Goal: Transaction & Acquisition: Book appointment/travel/reservation

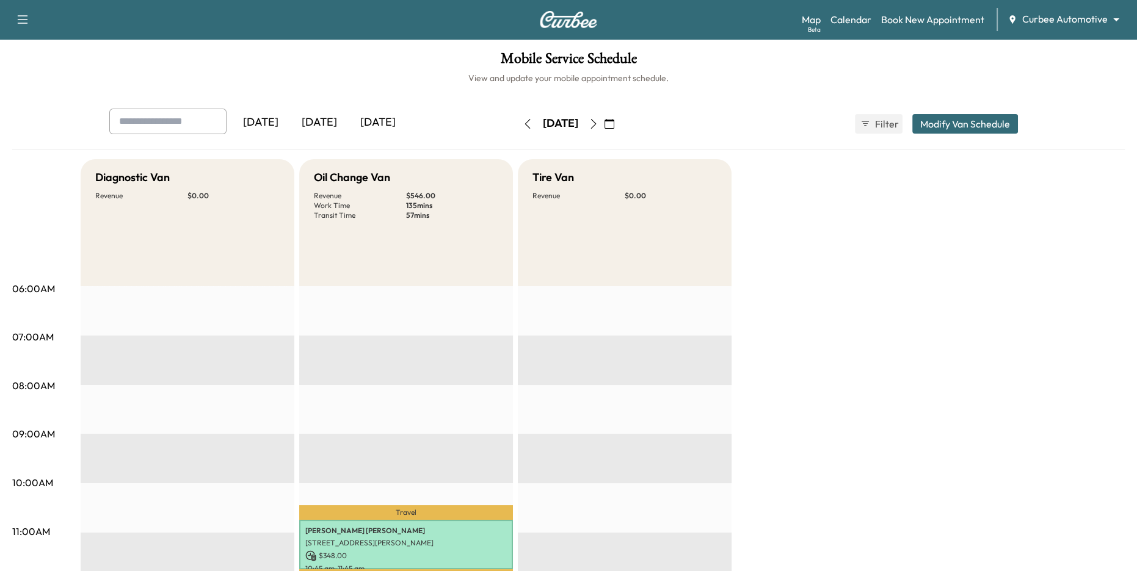
click at [323, 119] on div "[DATE]" at bounding box center [319, 123] width 59 height 28
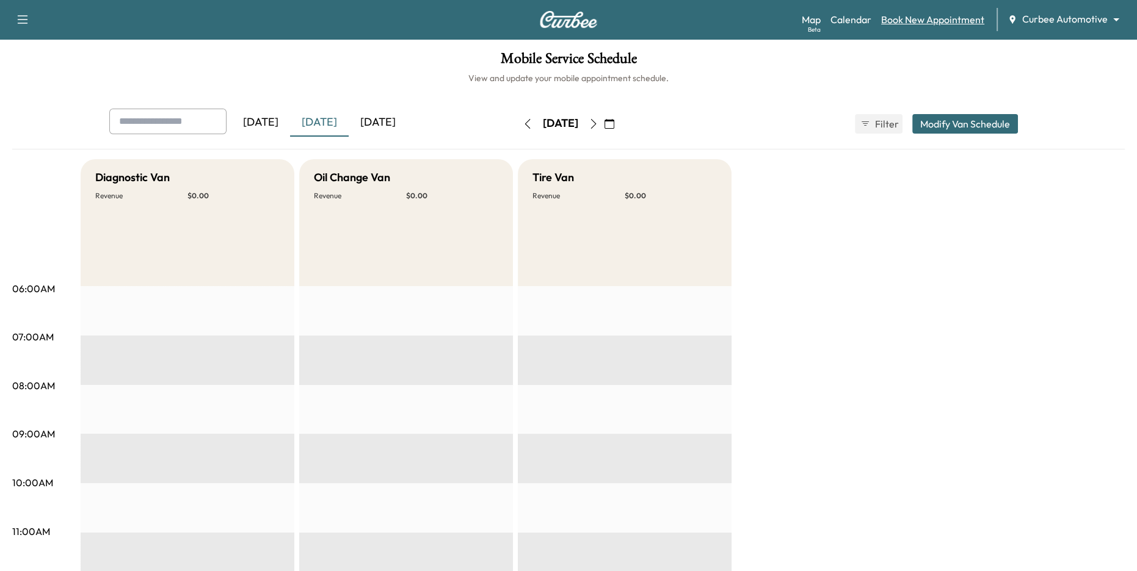
click at [922, 16] on link "Book New Appointment" at bounding box center [932, 19] width 103 height 15
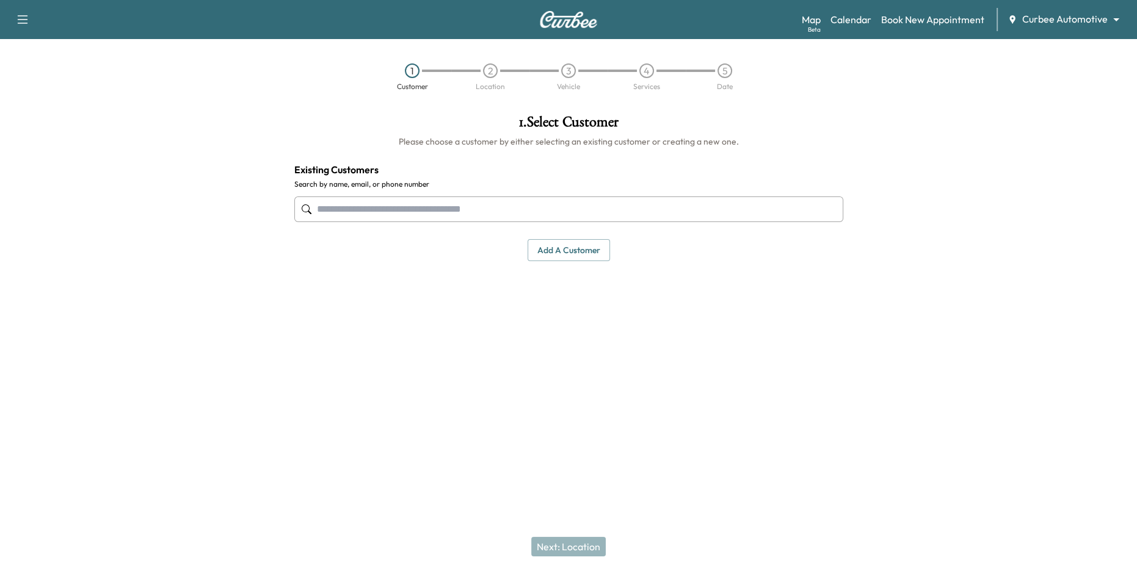
click at [477, 206] on input "text" at bounding box center [568, 210] width 549 height 26
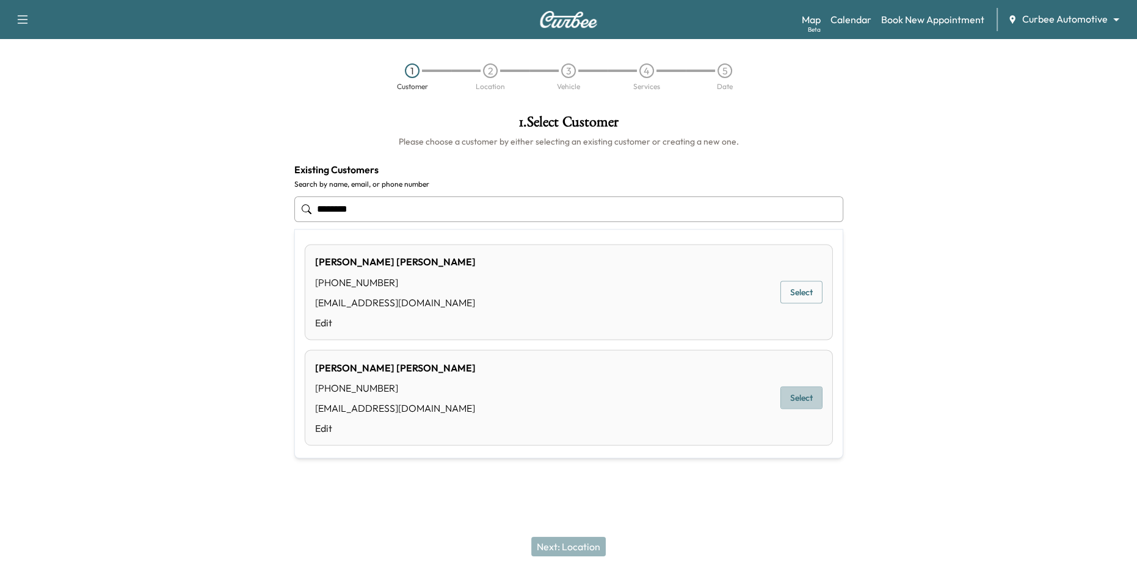
click at [791, 400] on button "Select" at bounding box center [801, 398] width 42 height 23
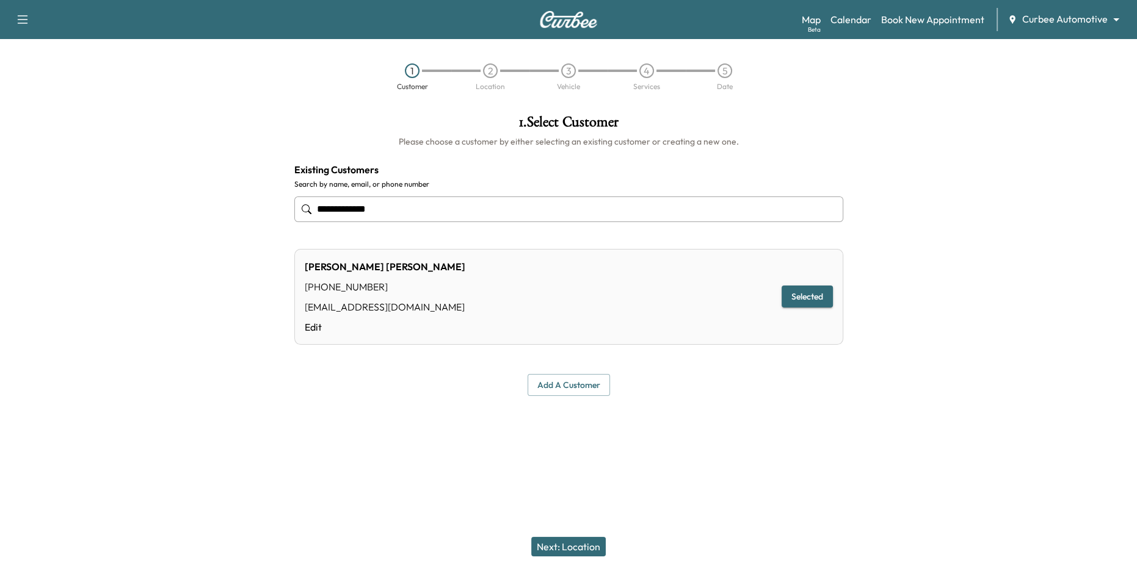
type input "**********"
click at [568, 548] on button "Next: Location" at bounding box center [568, 547] width 74 height 20
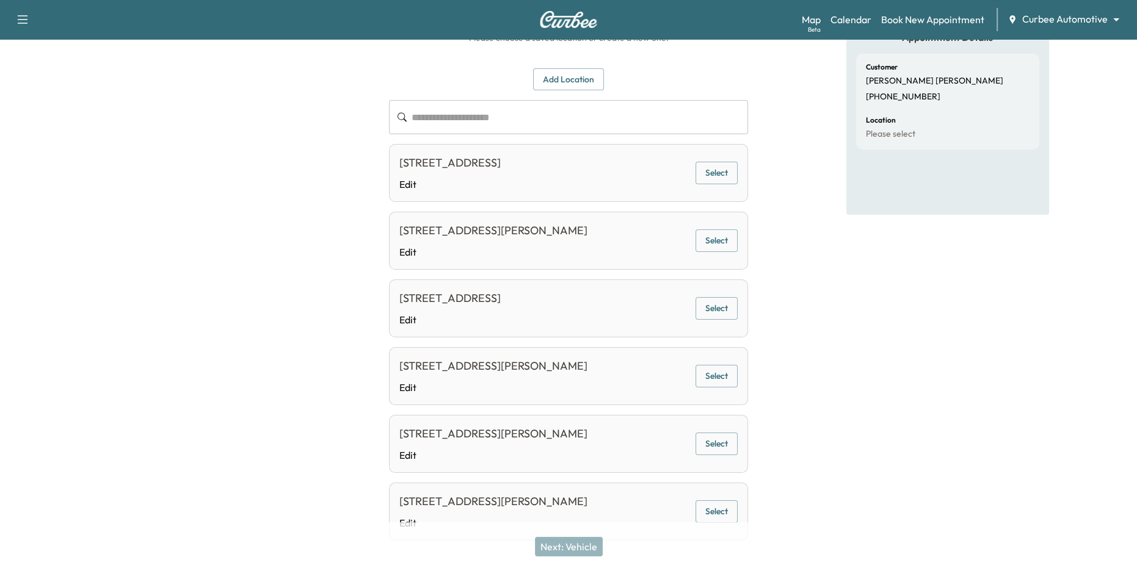
scroll to position [145, 0]
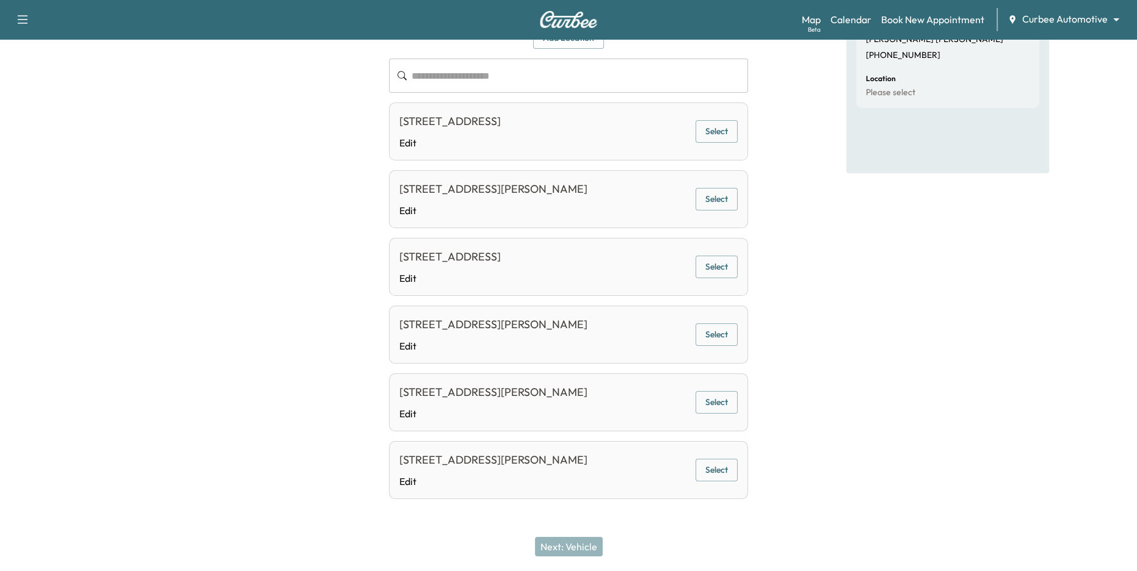
click at [712, 483] on div "[STREET_ADDRESS][PERSON_NAME] Edit Select" at bounding box center [569, 470] width 360 height 58
click at [705, 472] on button "Select" at bounding box center [716, 470] width 42 height 23
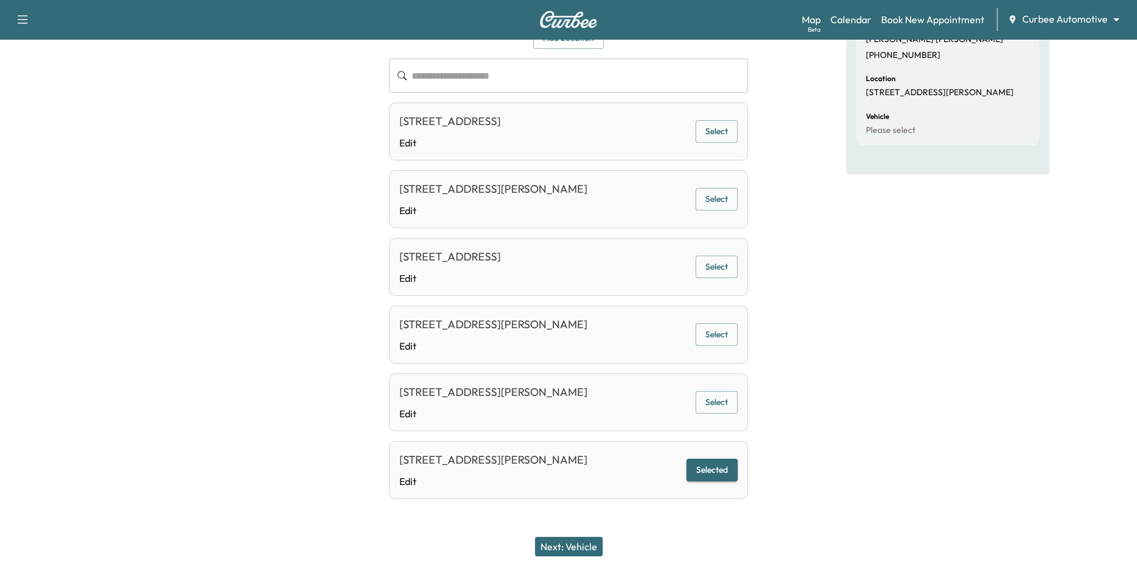
click at [571, 548] on button "Next: Vehicle" at bounding box center [569, 547] width 68 height 20
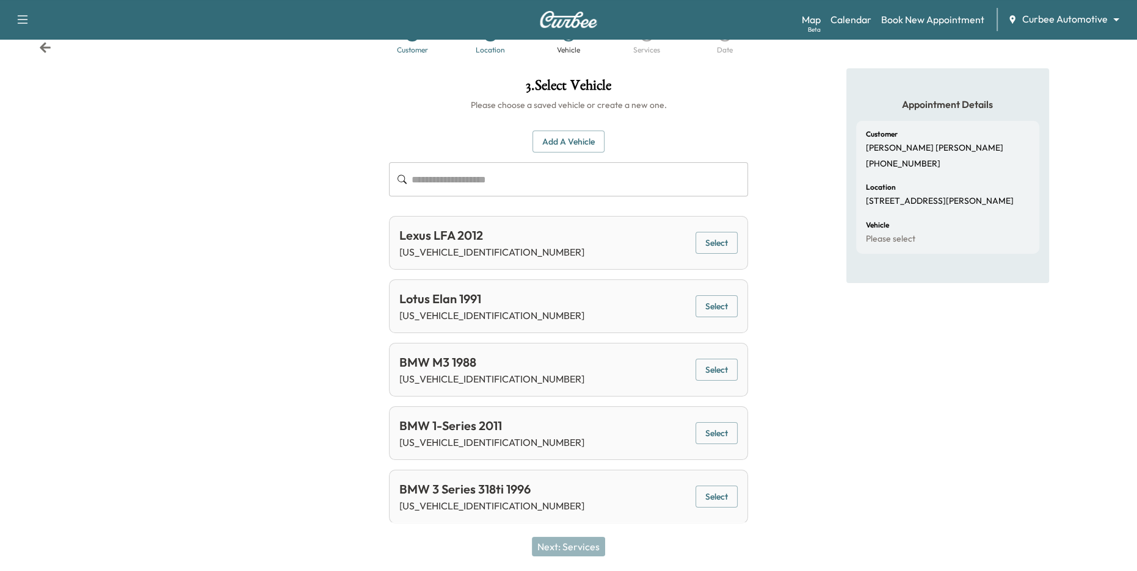
click at [717, 244] on button "Select" at bounding box center [716, 243] width 42 height 23
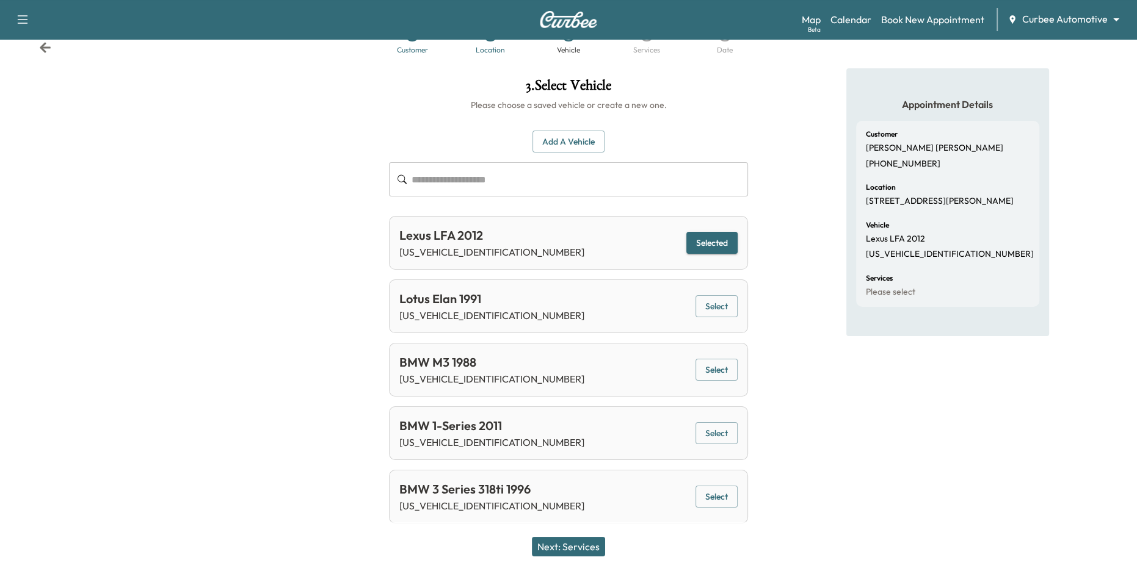
click at [590, 546] on button "Next: Services" at bounding box center [568, 547] width 73 height 20
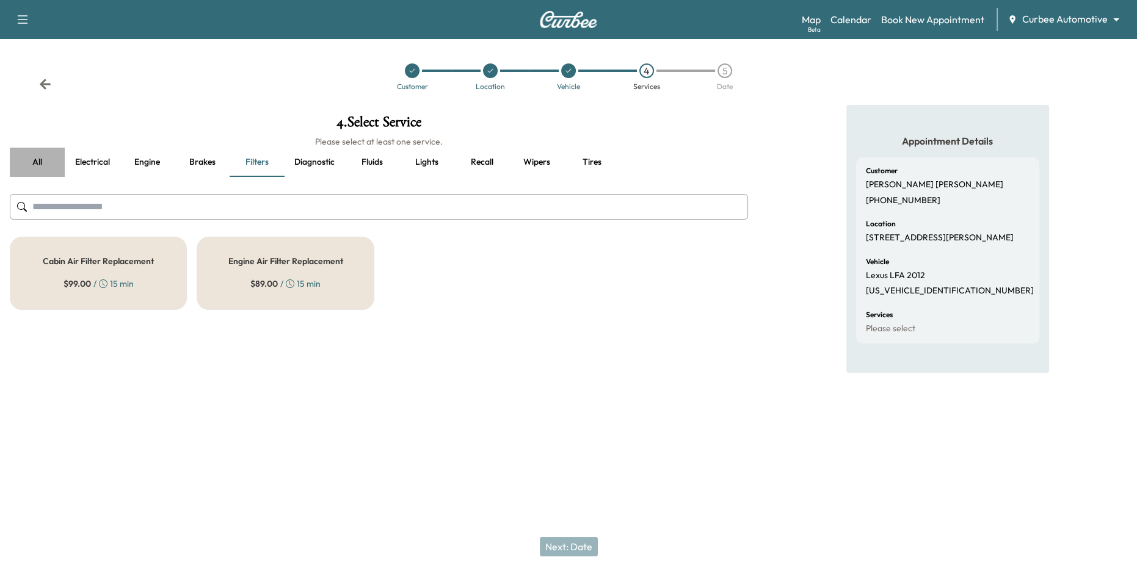
click at [48, 164] on button "all" at bounding box center [37, 162] width 55 height 29
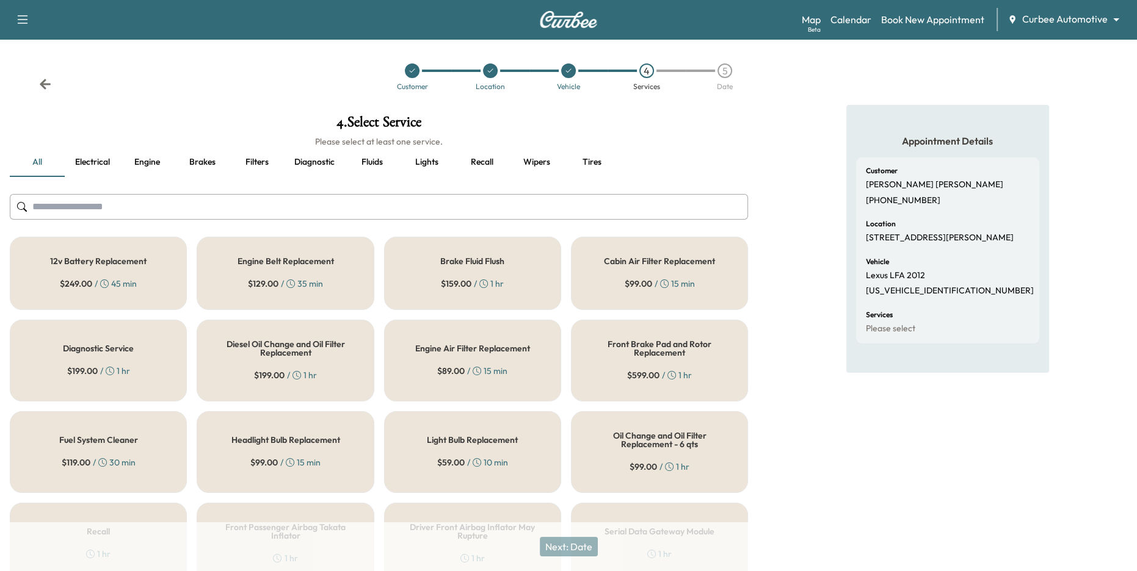
click at [154, 274] on div "12v Battery Replacement $ 249.00 / 45 min" at bounding box center [98, 273] width 177 height 73
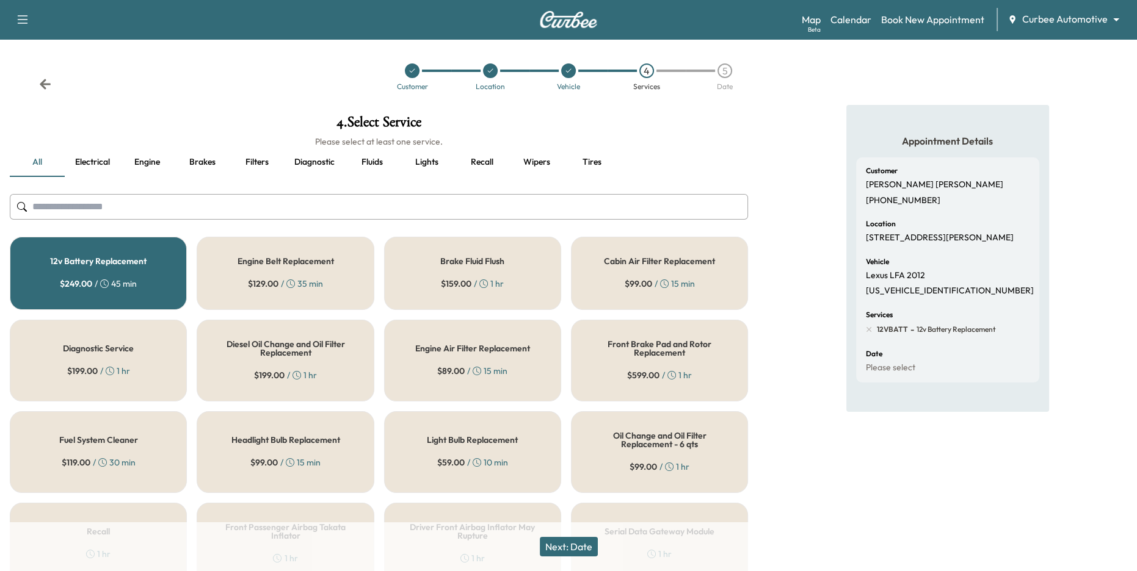
click at [294, 446] on div "Headlight Bulb Replacement $ 99.00 / 15 min" at bounding box center [285, 452] width 177 height 82
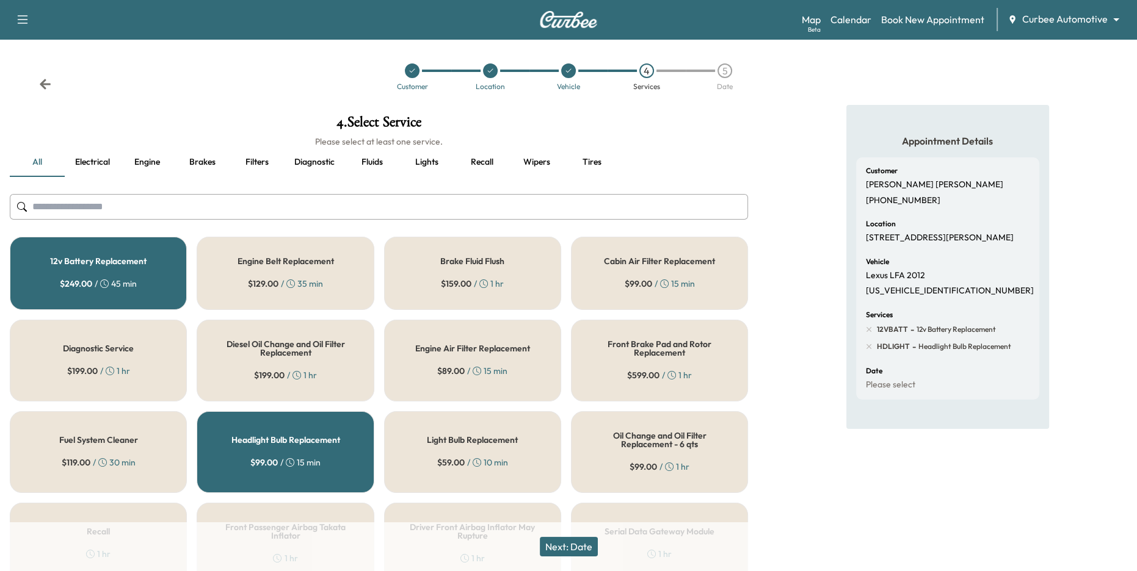
click at [565, 549] on button "Next: Date" at bounding box center [569, 547] width 58 height 20
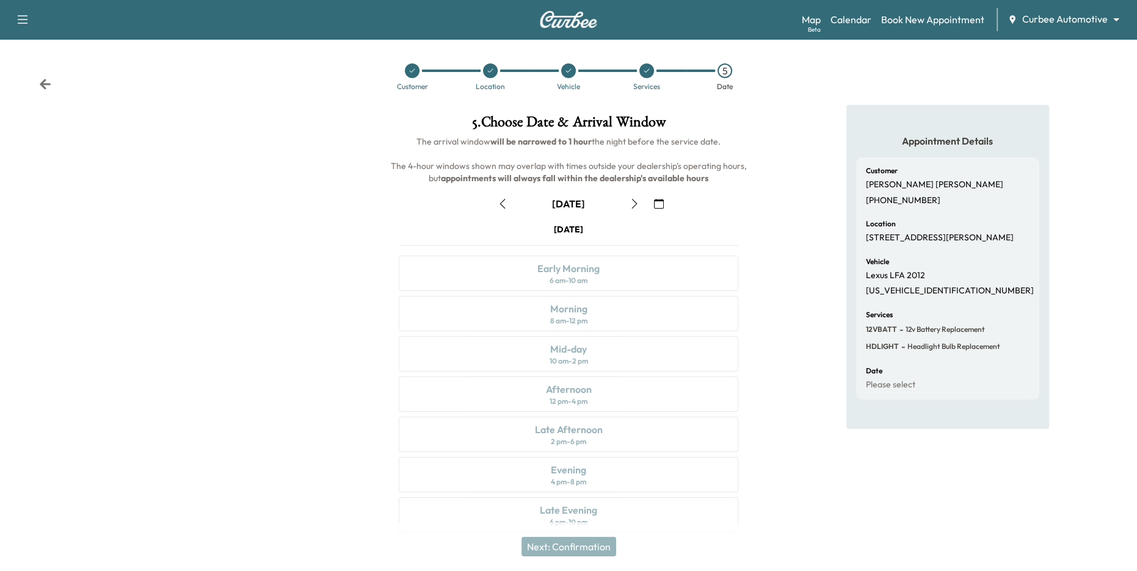
click at [655, 206] on icon "button" at bounding box center [659, 204] width 10 height 10
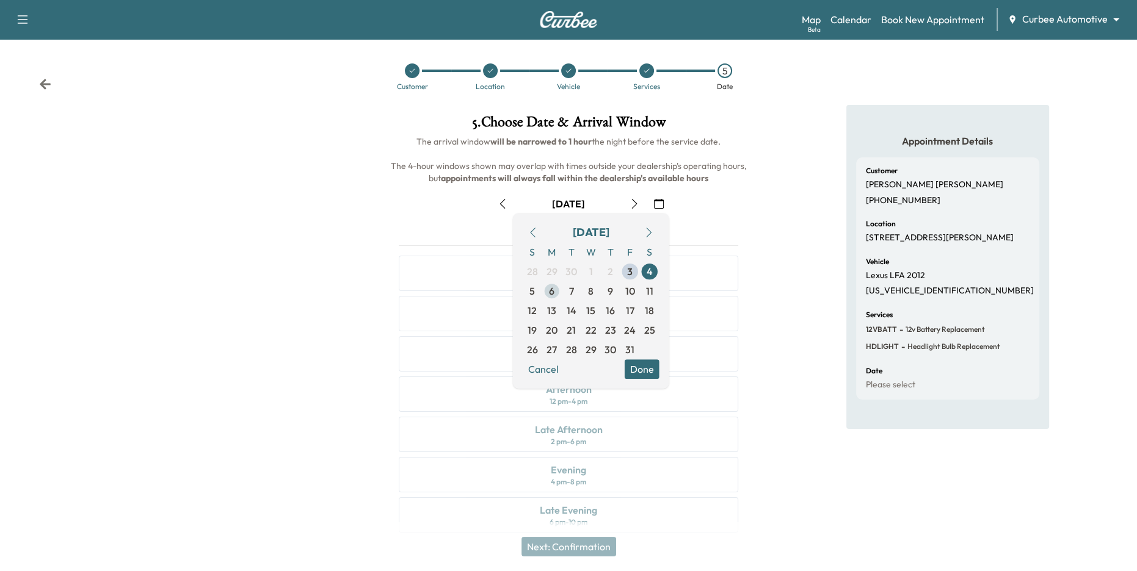
click at [556, 294] on span "6" at bounding box center [552, 291] width 20 height 20
click at [645, 368] on button "Done" at bounding box center [642, 370] width 35 height 20
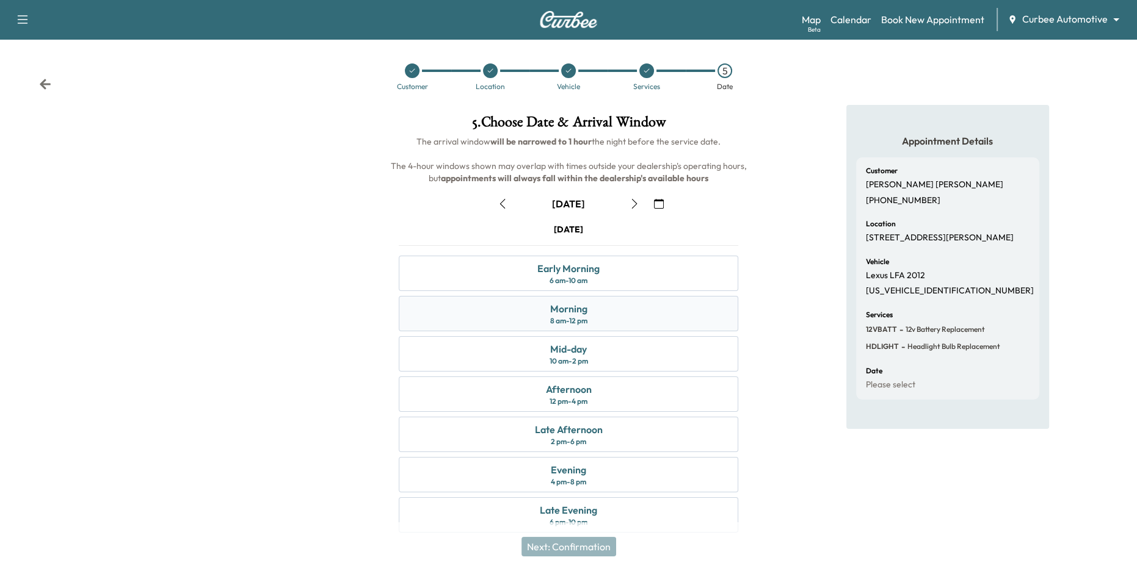
scroll to position [13, 0]
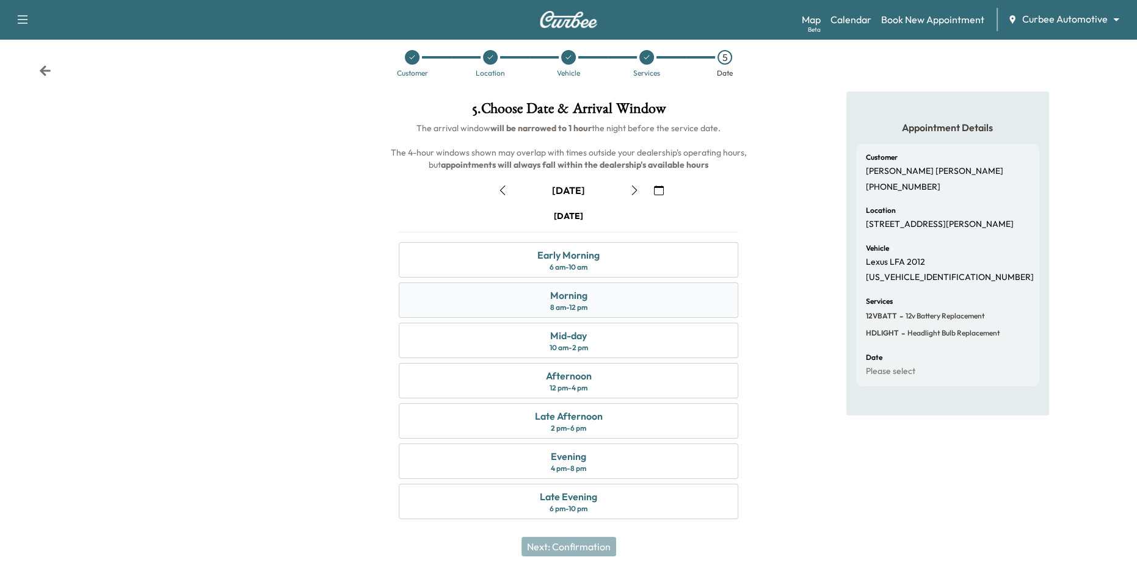
click at [643, 303] on div "Morning 8 am - 12 pm" at bounding box center [569, 300] width 340 height 35
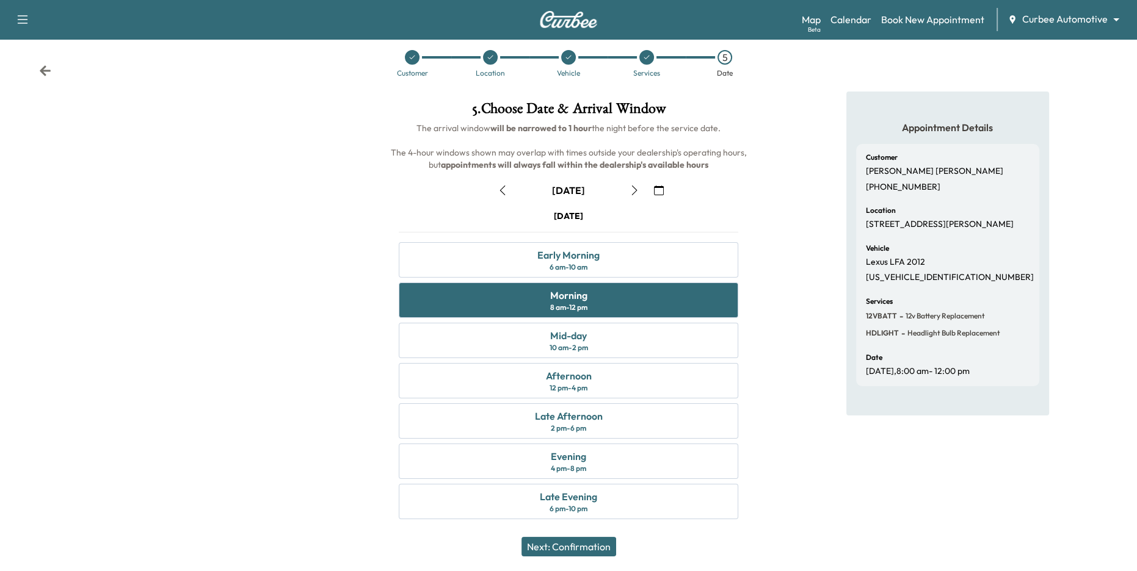
click at [573, 550] on button "Next: Confirmation" at bounding box center [568, 547] width 95 height 20
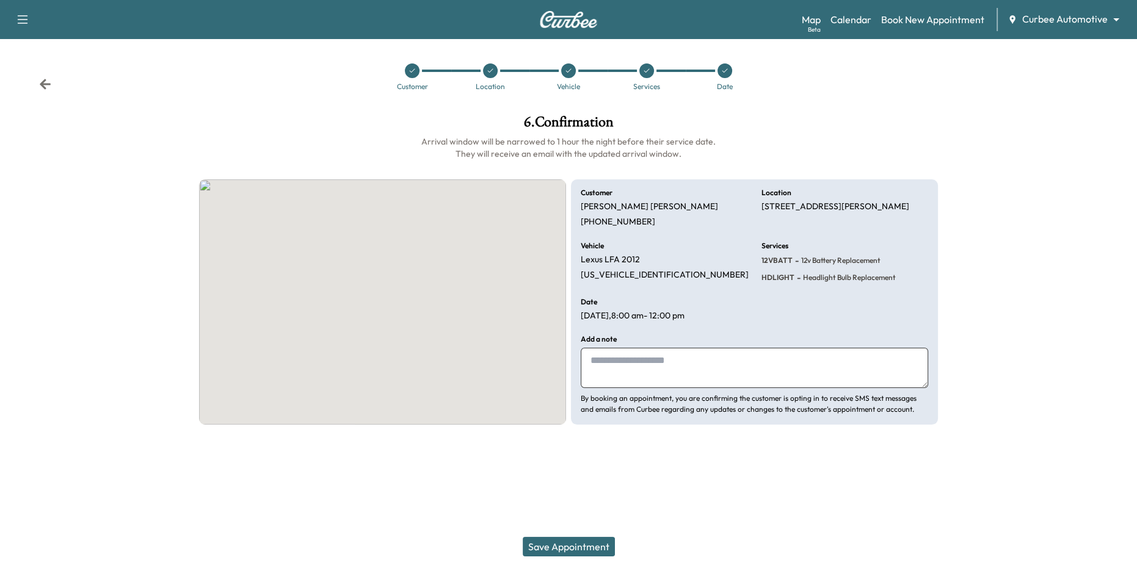
scroll to position [0, 0]
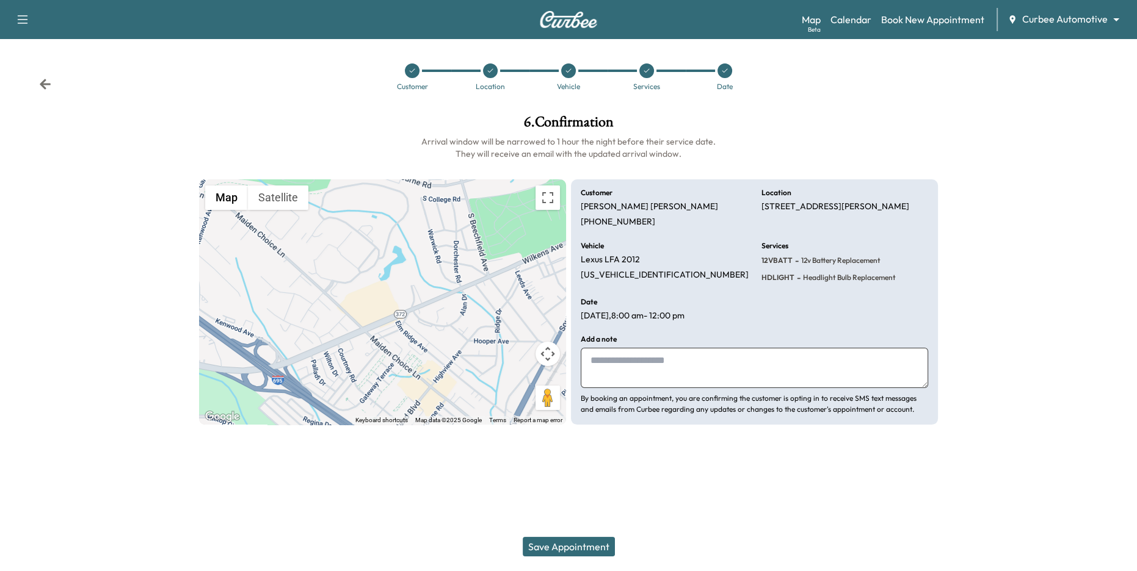
click at [595, 545] on button "Save Appointment" at bounding box center [569, 547] width 92 height 20
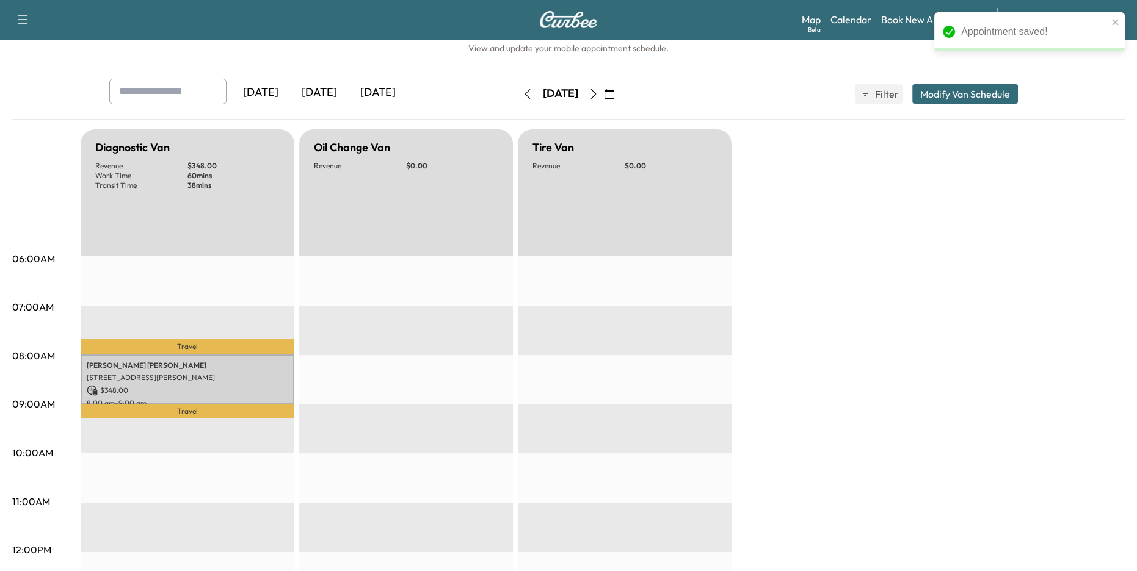
scroll to position [35, 0]
